Goal: Task Accomplishment & Management: Manage account settings

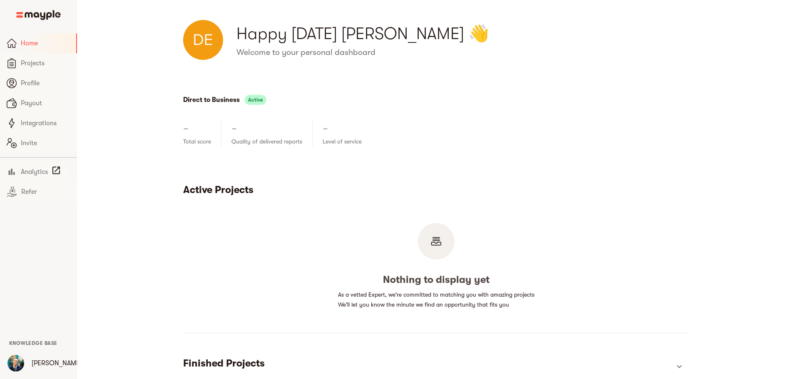
click at [31, 82] on span "Profile" at bounding box center [46, 83] width 50 height 10
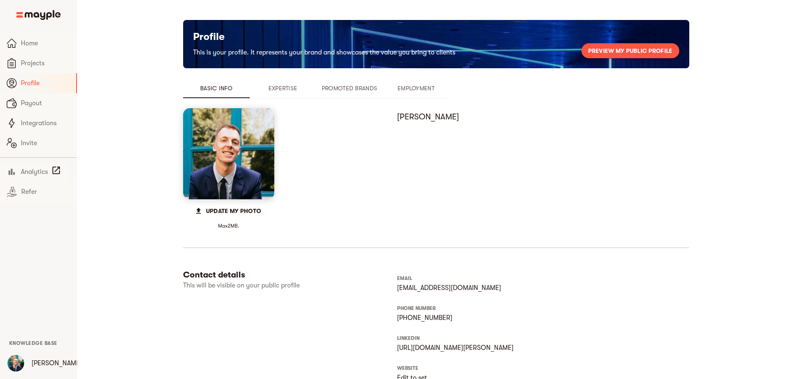
click at [255, 93] on span "Expertise" at bounding box center [283, 88] width 57 height 10
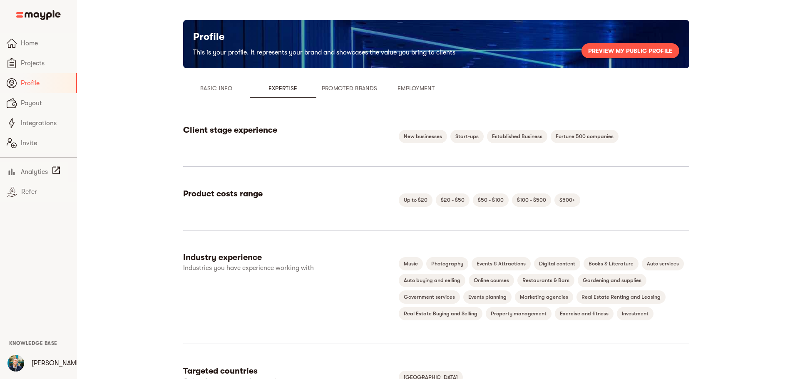
click at [321, 92] on span "Promoted Brands" at bounding box center [349, 88] width 57 height 10
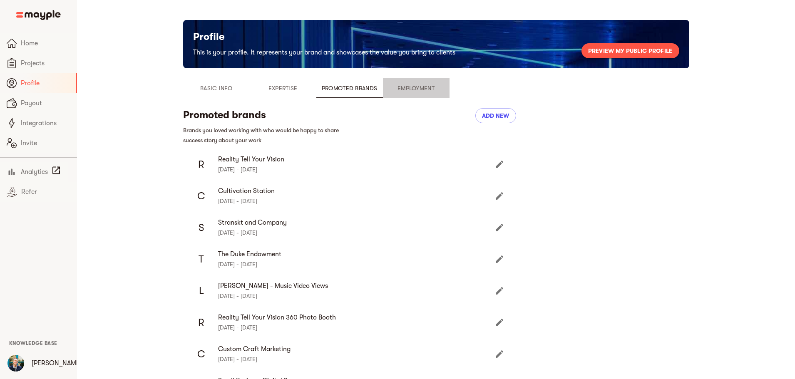
click at [383, 96] on button "Employment" at bounding box center [416, 88] width 67 height 20
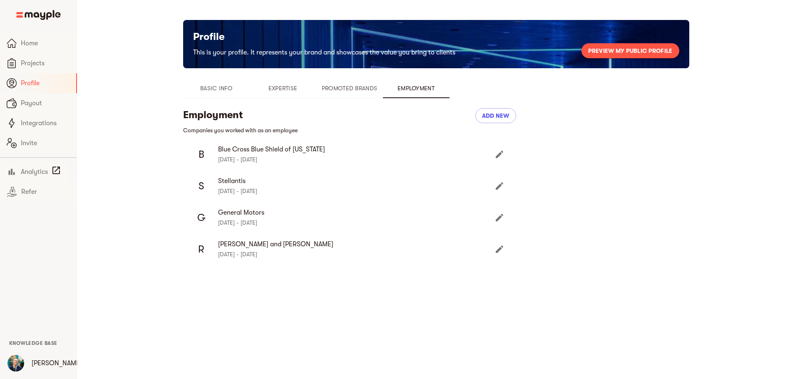
click at [188, 92] on span "Basic Info" at bounding box center [216, 88] width 57 height 10
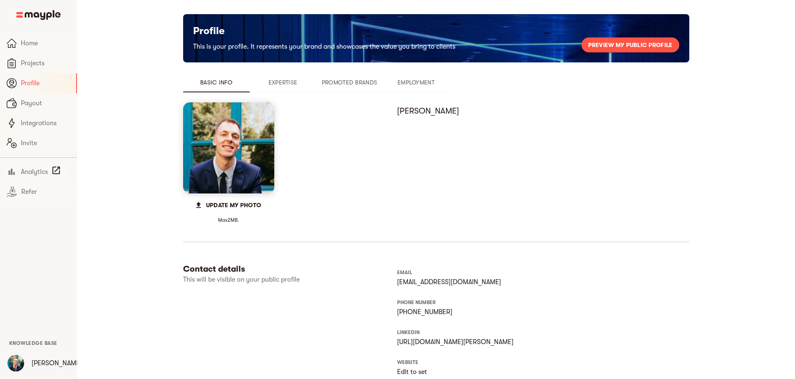
scroll to position [208, 0]
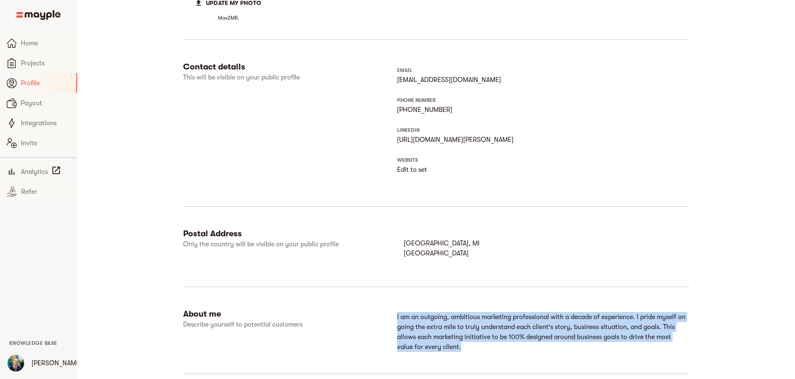
drag, startPoint x: 388, startPoint y: 315, endPoint x: 612, endPoint y: 338, distance: 225.4
click at [612, 338] on p "I am an outgoing, ambitious marketing professional with a decade of experience.…" at bounding box center [541, 332] width 288 height 40
copy p "I am an outgoing, ambitious marketing professional with a decade of experience.…"
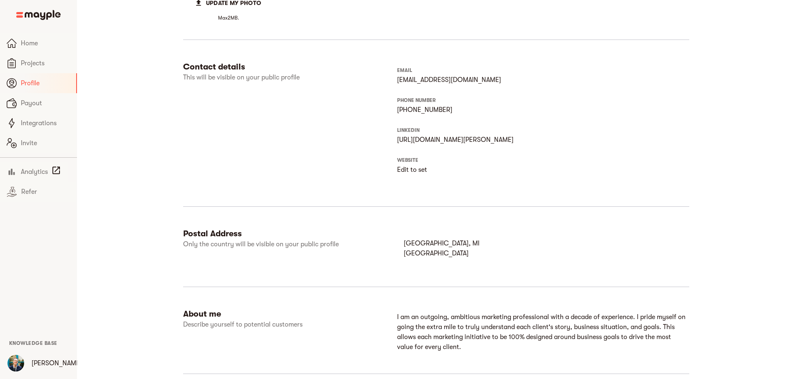
click at [510, 192] on div "Contact details This will be visible on your public profile EMAIL [EMAIL_ADDRES…" at bounding box center [436, 137] width 506 height 150
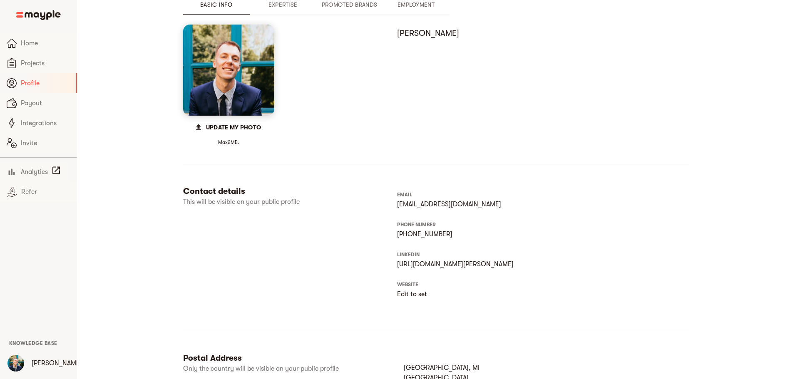
scroll to position [0, 0]
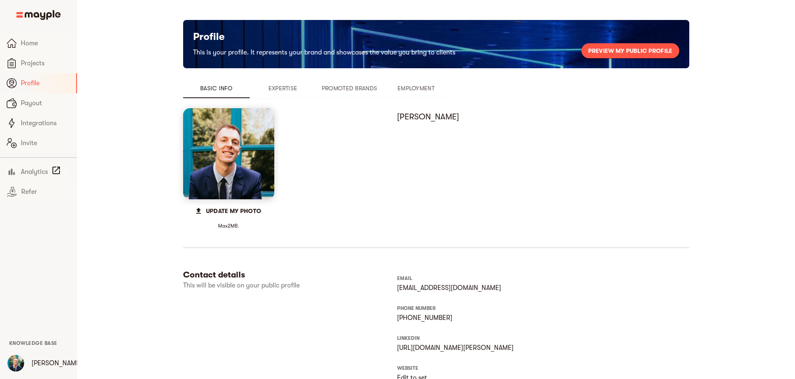
click at [255, 87] on span "Expertise" at bounding box center [283, 88] width 57 height 10
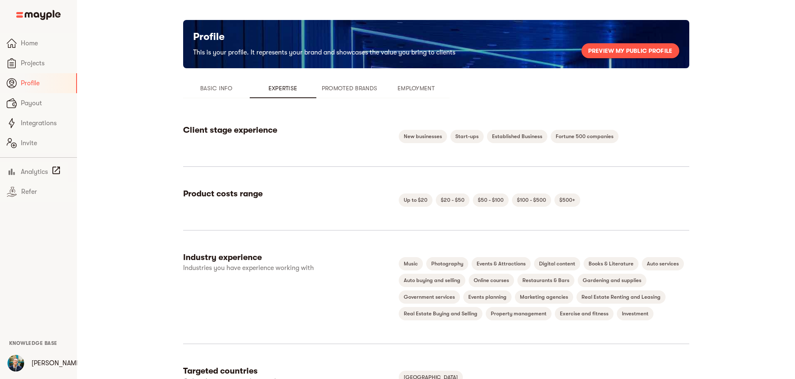
click at [316, 82] on button "Promoted Brands" at bounding box center [349, 88] width 67 height 20
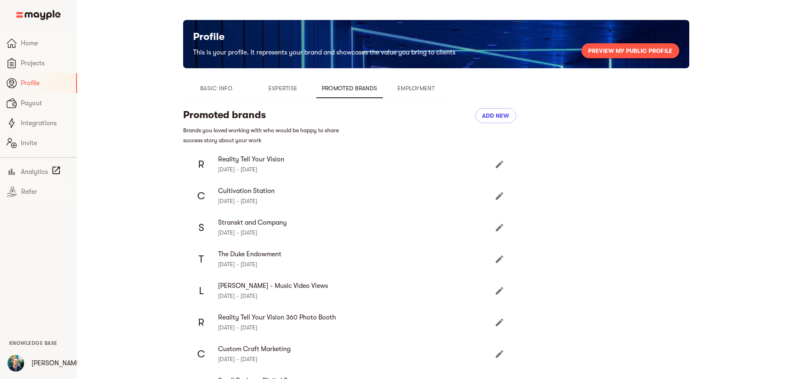
click at [255, 88] on span "Expertise" at bounding box center [283, 88] width 57 height 10
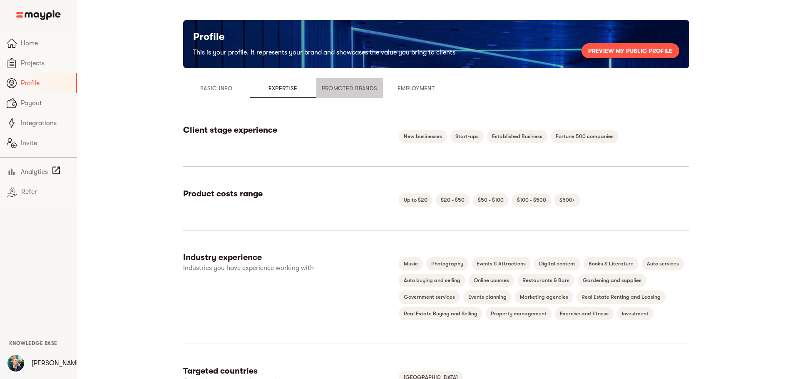
click at [321, 88] on span "Promoted Brands" at bounding box center [349, 88] width 57 height 10
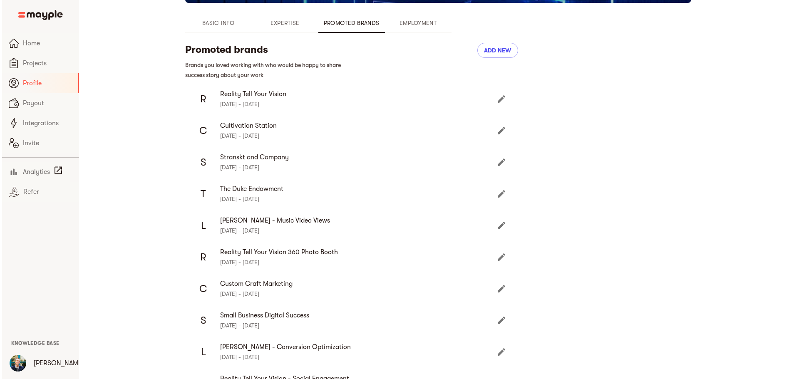
scroll to position [125, 0]
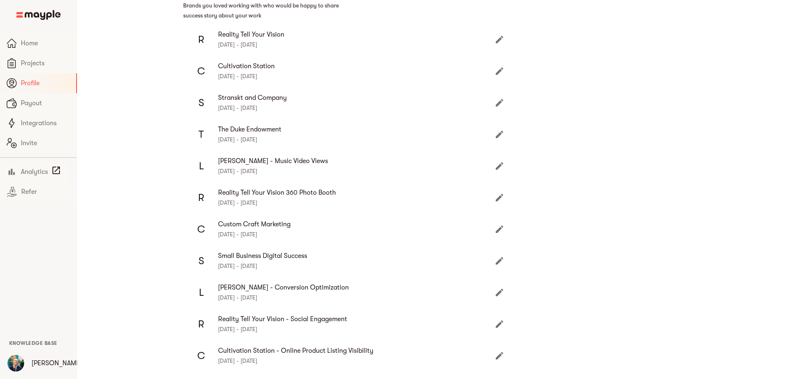
click at [494, 35] on icon "Edit" at bounding box center [499, 40] width 10 height 10
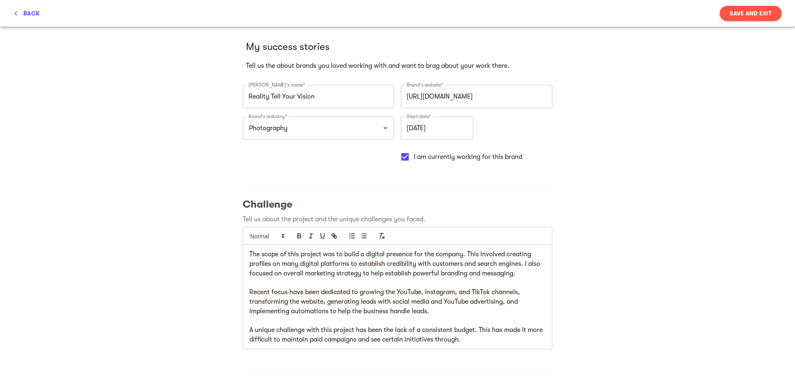
click at [440, 44] on h5 "My success stories" at bounding box center [397, 46] width 303 height 13
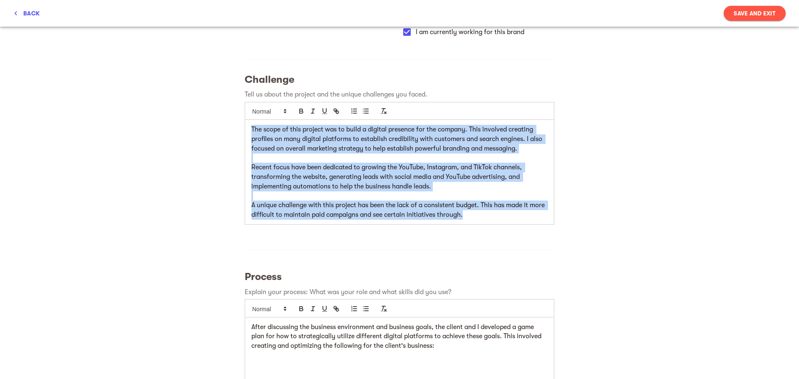
drag, startPoint x: 249, startPoint y: 129, endPoint x: 508, endPoint y: 215, distance: 272.8
click at [508, 215] on div "The scope of this project was to build a digital presence for the company. This…" at bounding box center [399, 172] width 309 height 104
copy div "The scope of this project was to build a digital presence for the company. This…"
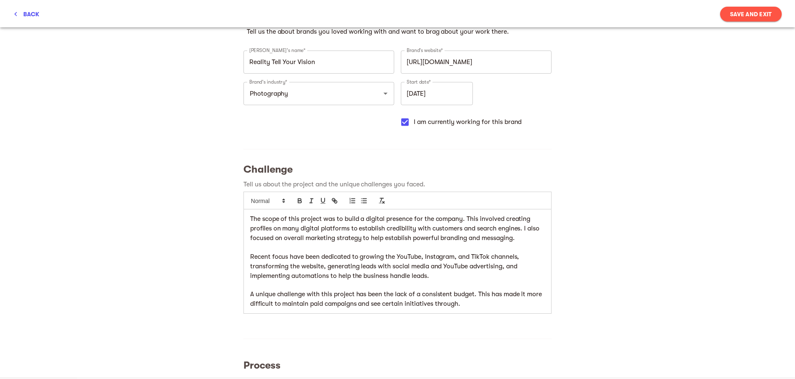
scroll to position [0, 0]
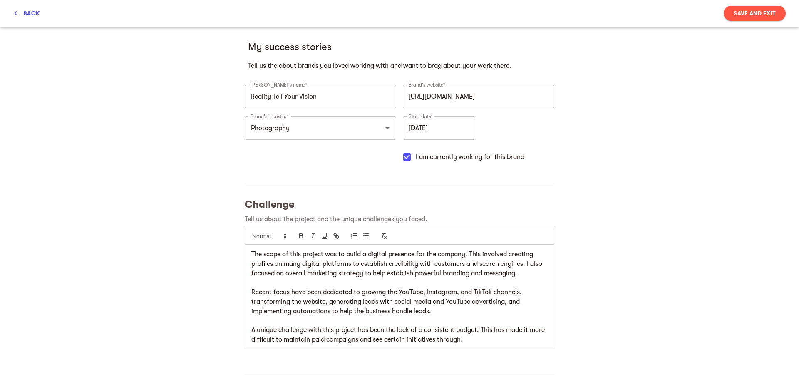
click at [21, 13] on span "back" at bounding box center [26, 13] width 26 height 10
